Goal: Task Accomplishment & Management: Manage account settings

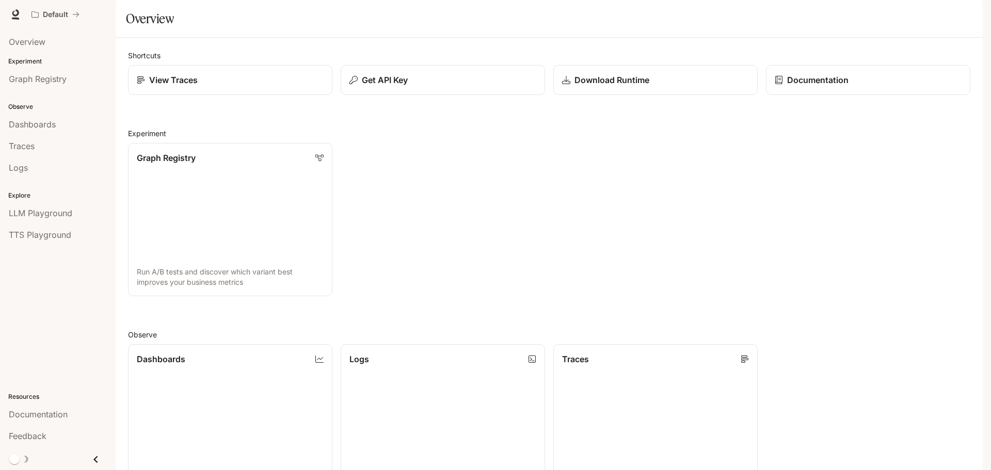
click at [965, 13] on icon "button" at bounding box center [968, 14] width 8 height 8
click at [834, 74] on link "Billing" at bounding box center [896, 76] width 160 height 19
